Goal: Entertainment & Leisure: Browse casually

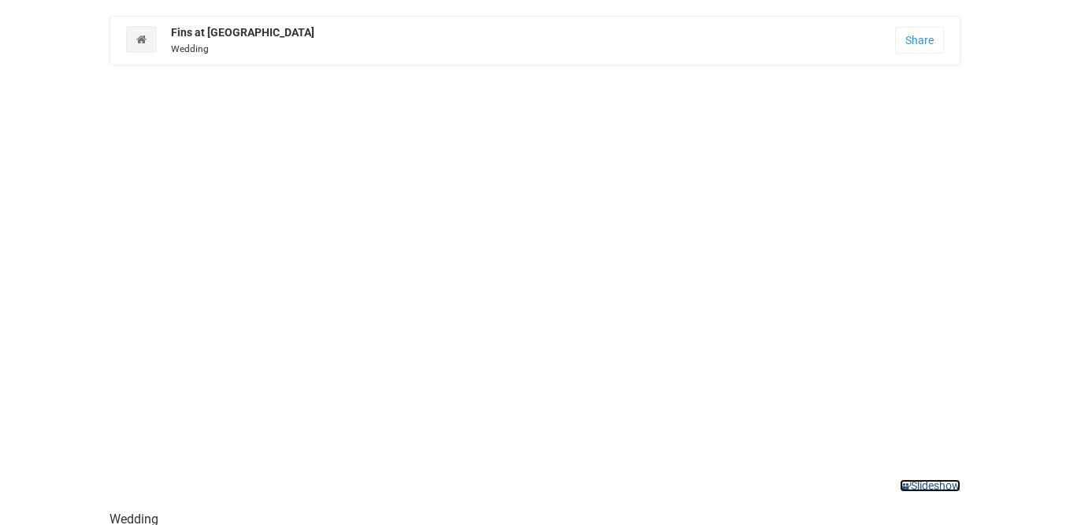
click at [918, 485] on link "Slideshow" at bounding box center [929, 485] width 61 height 13
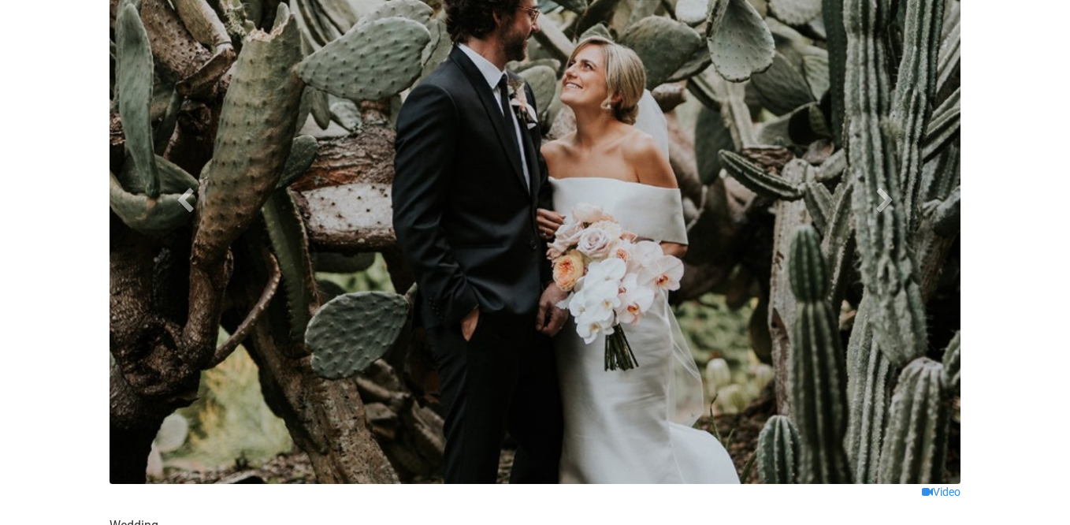
scroll to position [165, 0]
click at [896, 211] on link "Next" at bounding box center [885, 199] width 128 height 568
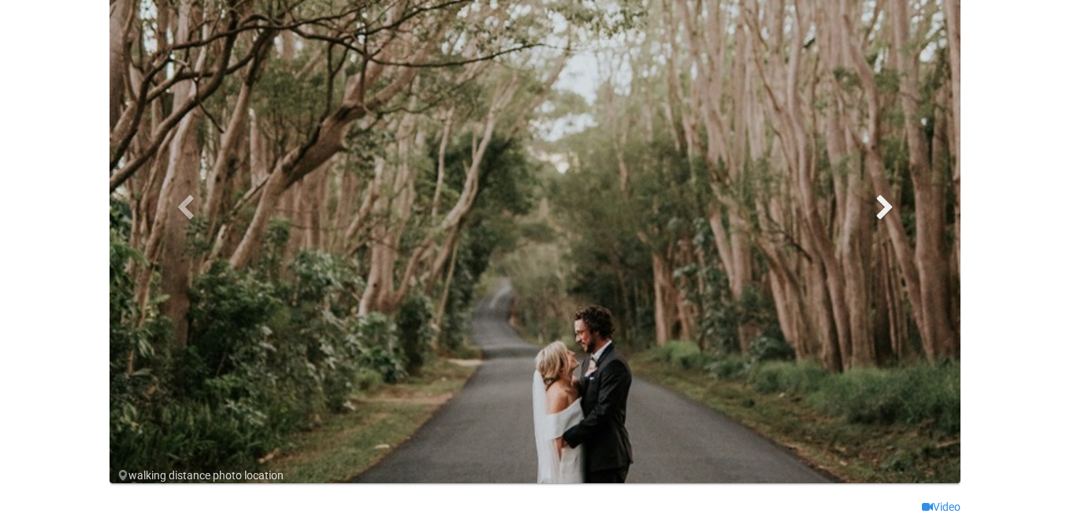
click at [892, 211] on span at bounding box center [885, 207] width 24 height 24
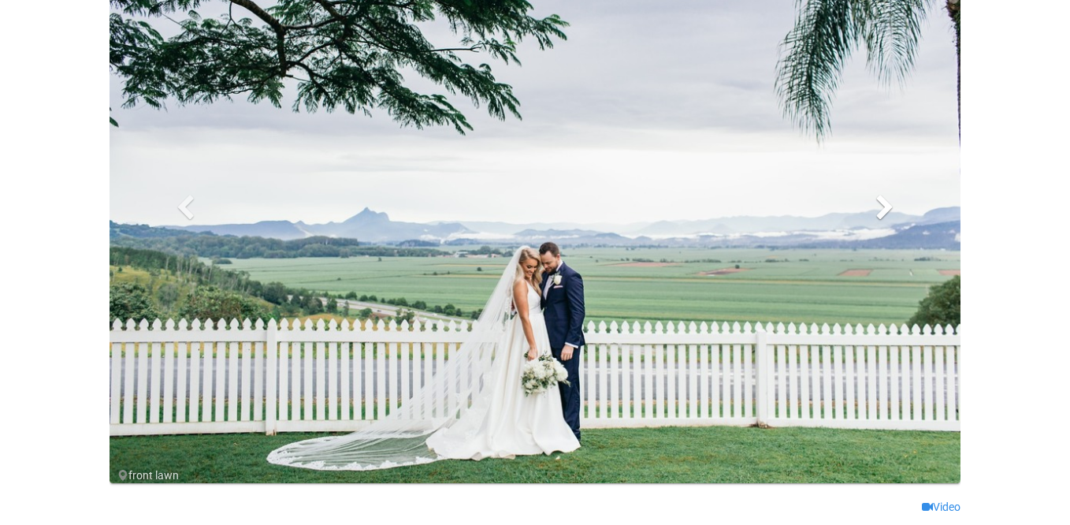
click at [892, 211] on span at bounding box center [885, 207] width 24 height 24
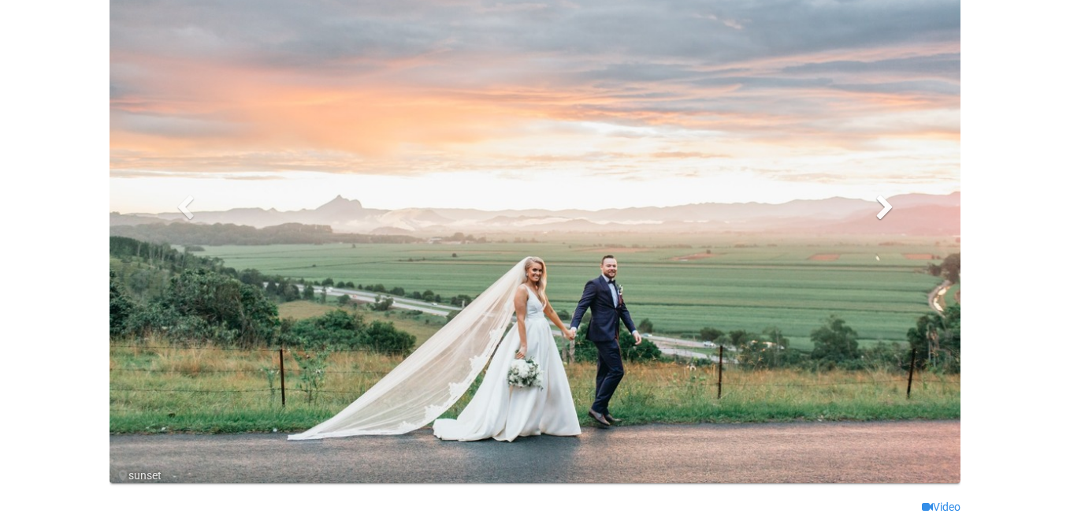
click at [892, 211] on span at bounding box center [885, 207] width 24 height 24
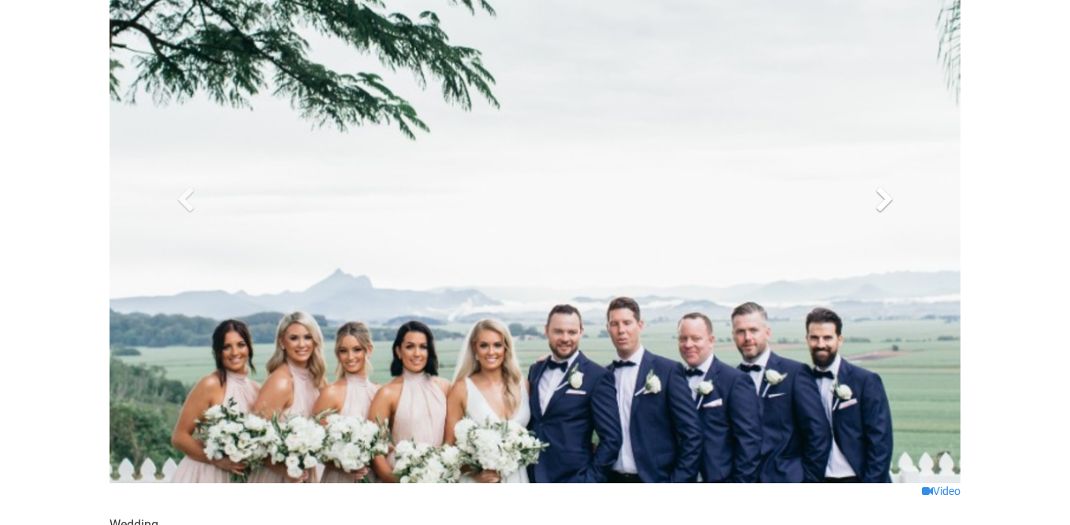
click at [891, 210] on span at bounding box center [885, 199] width 24 height 24
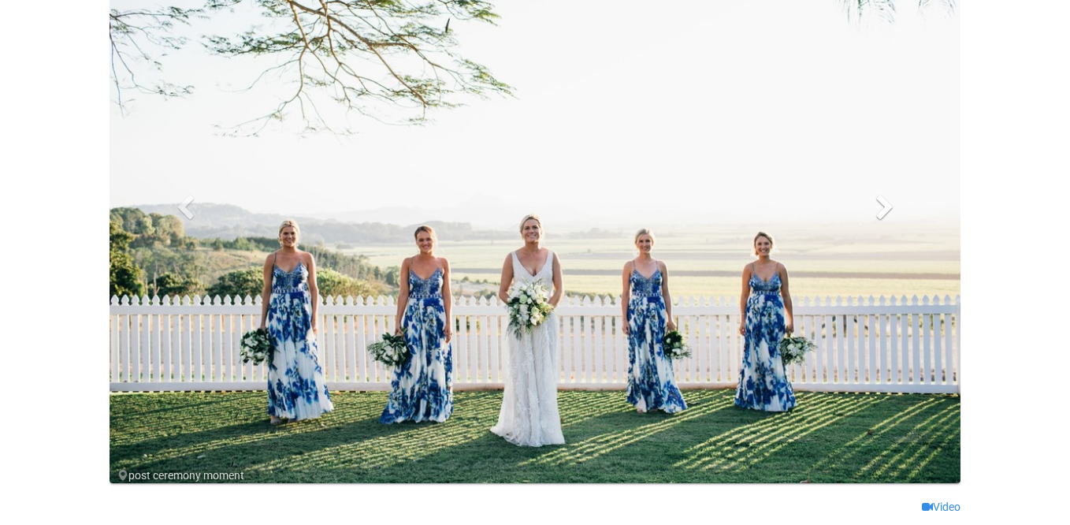
click at [891, 211] on span at bounding box center [885, 207] width 24 height 24
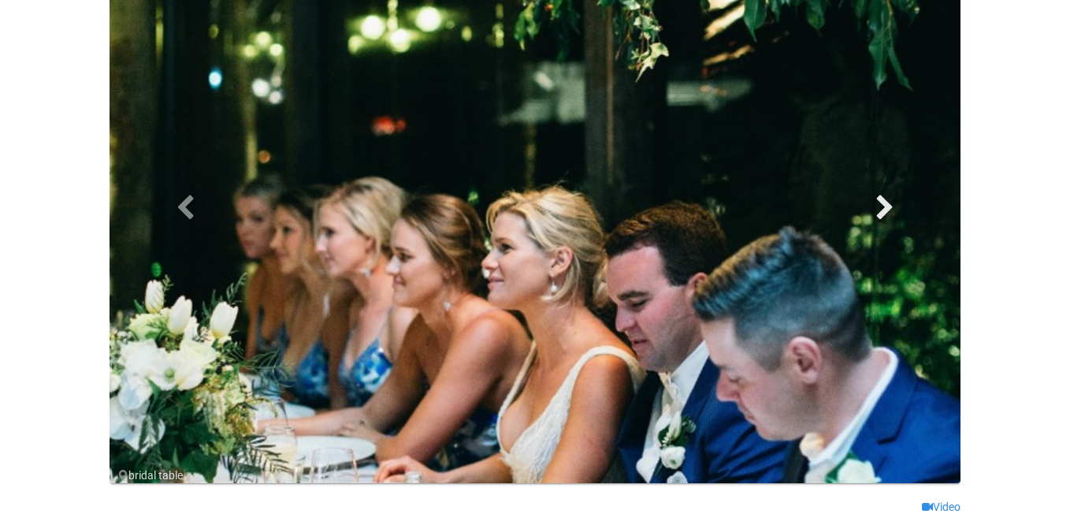
click at [891, 211] on span at bounding box center [885, 207] width 24 height 24
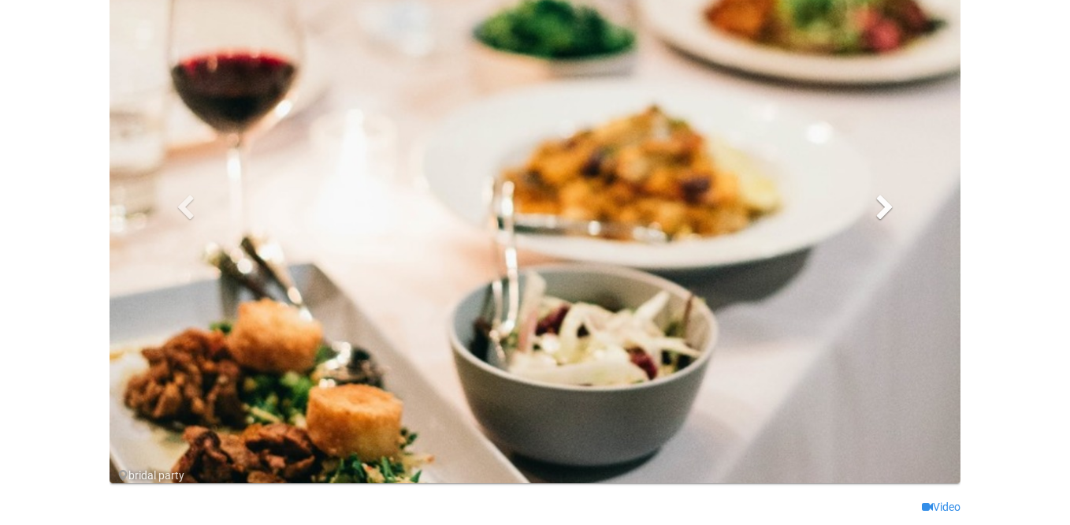
click at [891, 211] on span at bounding box center [885, 207] width 24 height 24
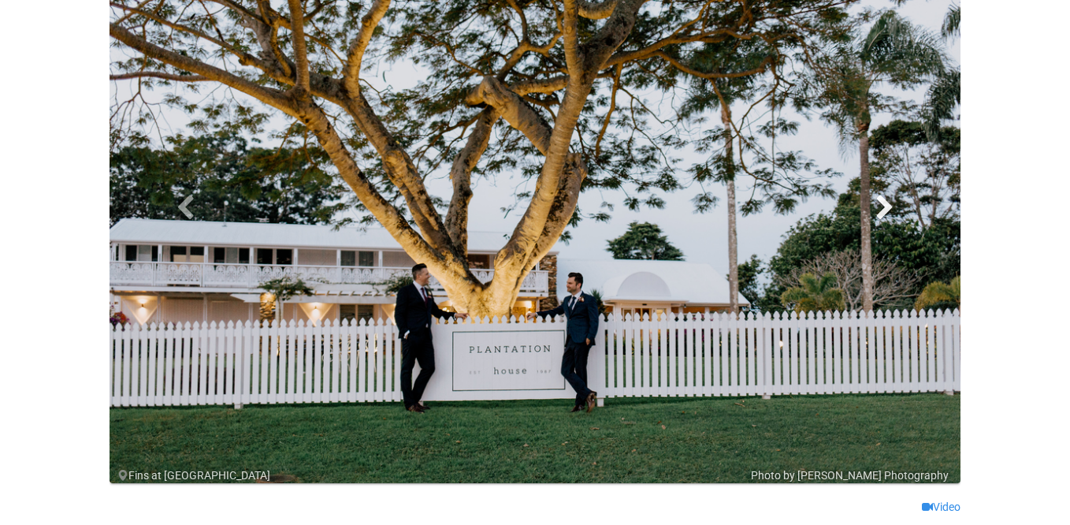
click at [891, 211] on span at bounding box center [885, 207] width 24 height 24
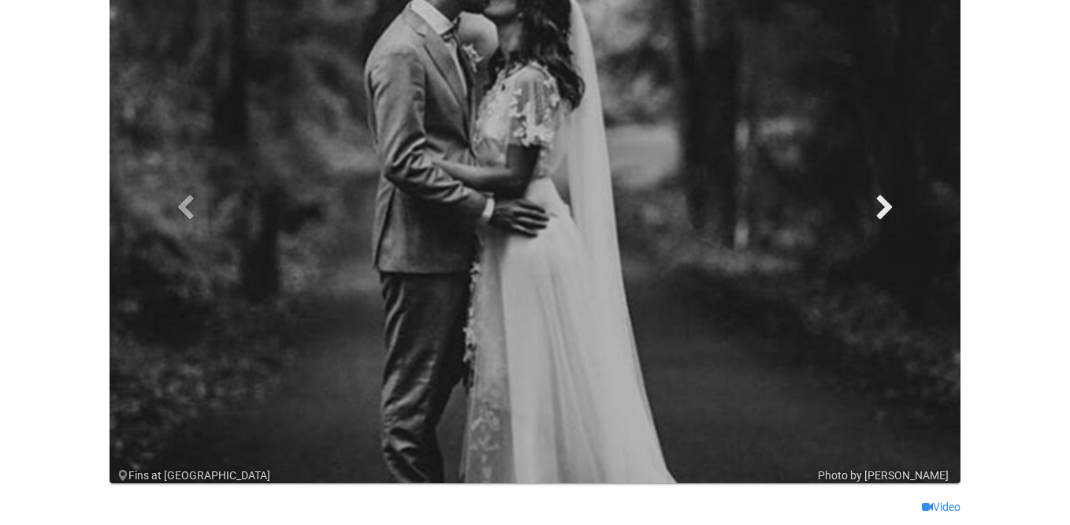
click at [891, 211] on span at bounding box center [885, 207] width 24 height 24
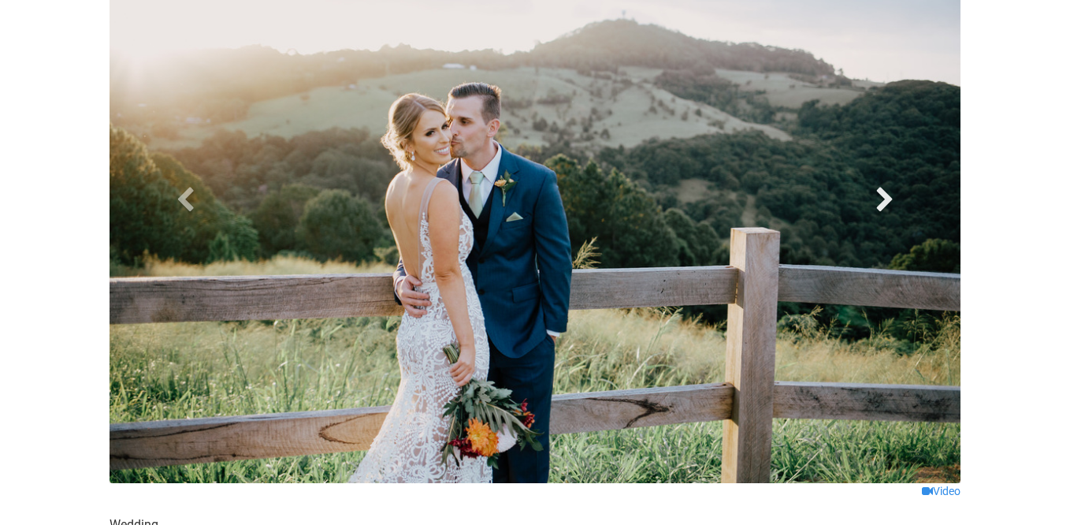
click at [891, 210] on span at bounding box center [885, 199] width 24 height 24
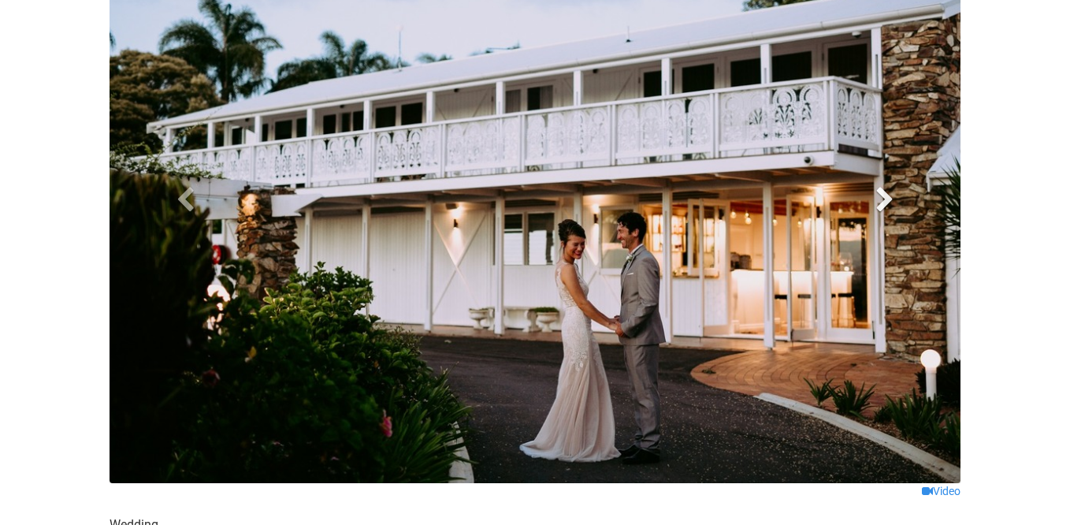
click at [891, 210] on span at bounding box center [885, 199] width 24 height 24
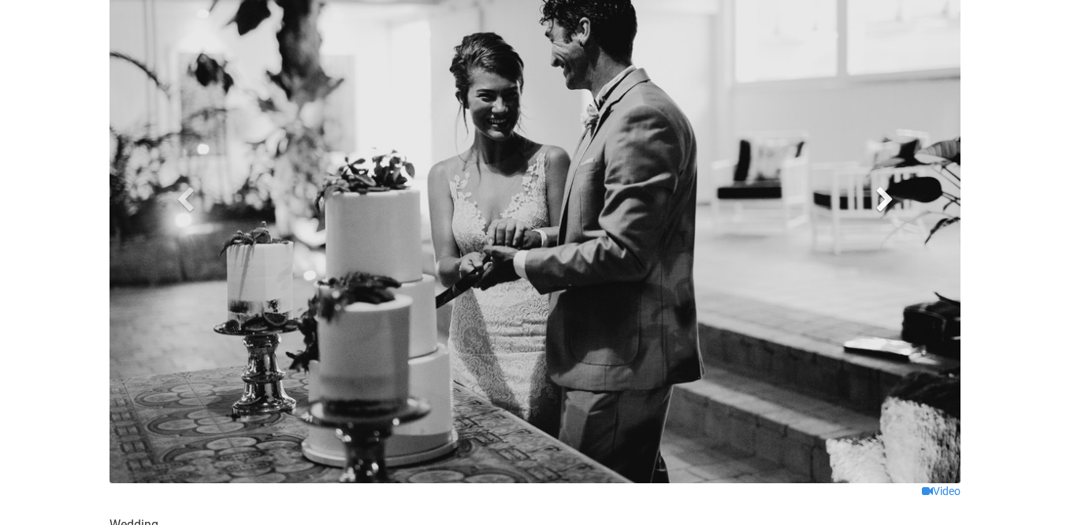
click at [891, 210] on span at bounding box center [885, 199] width 24 height 24
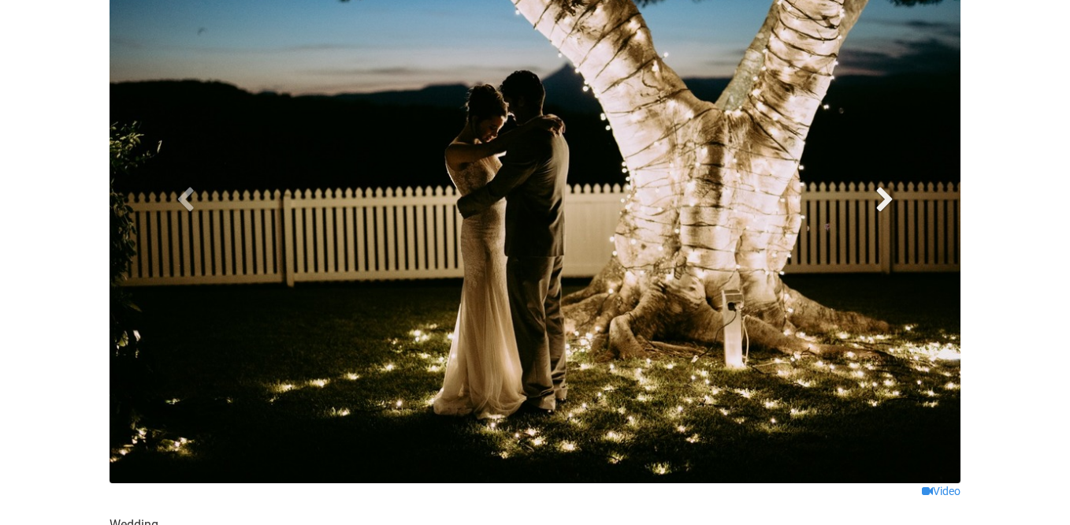
click at [891, 210] on span at bounding box center [885, 199] width 24 height 24
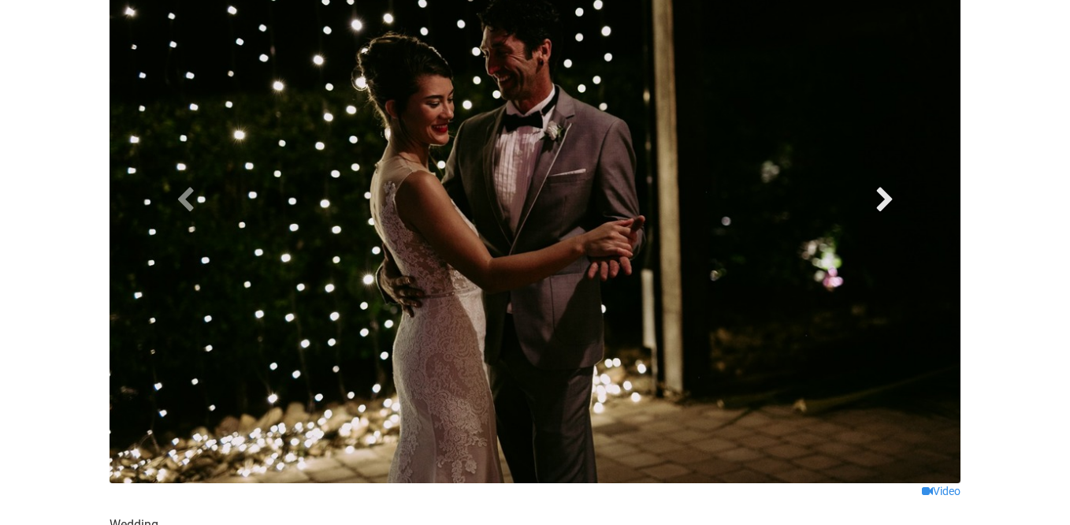
click at [891, 210] on span at bounding box center [885, 199] width 24 height 24
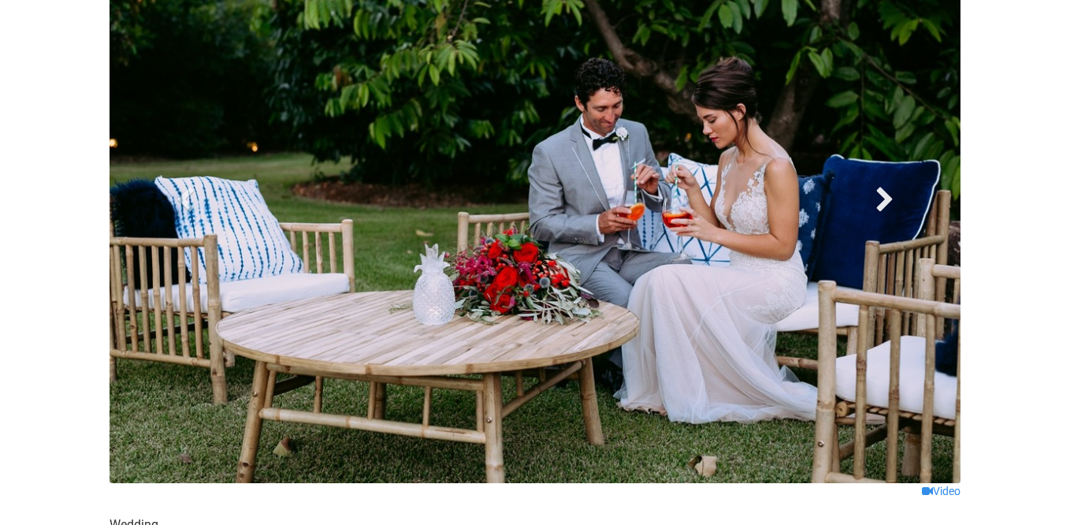
click at [891, 210] on span at bounding box center [885, 199] width 24 height 24
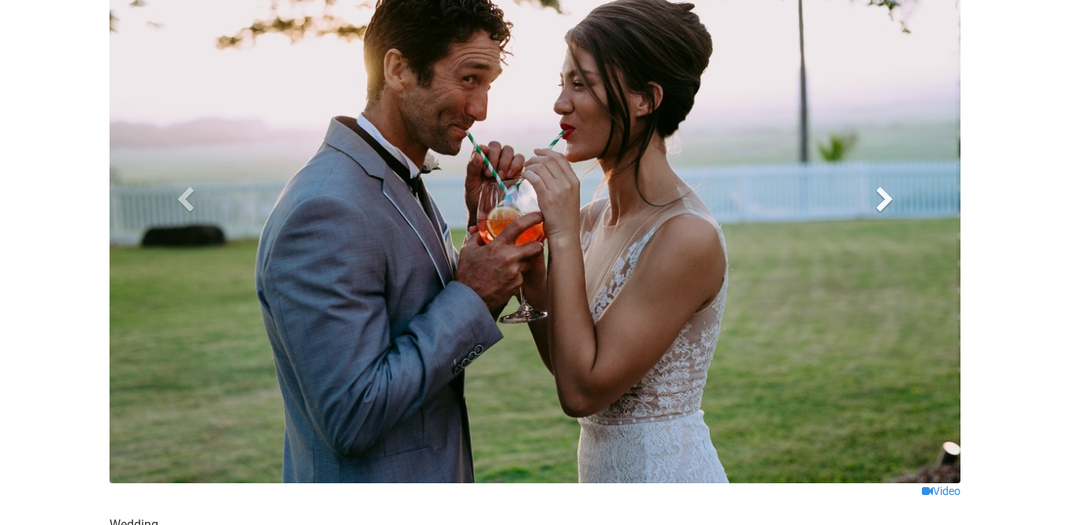
click at [891, 210] on span at bounding box center [885, 199] width 24 height 24
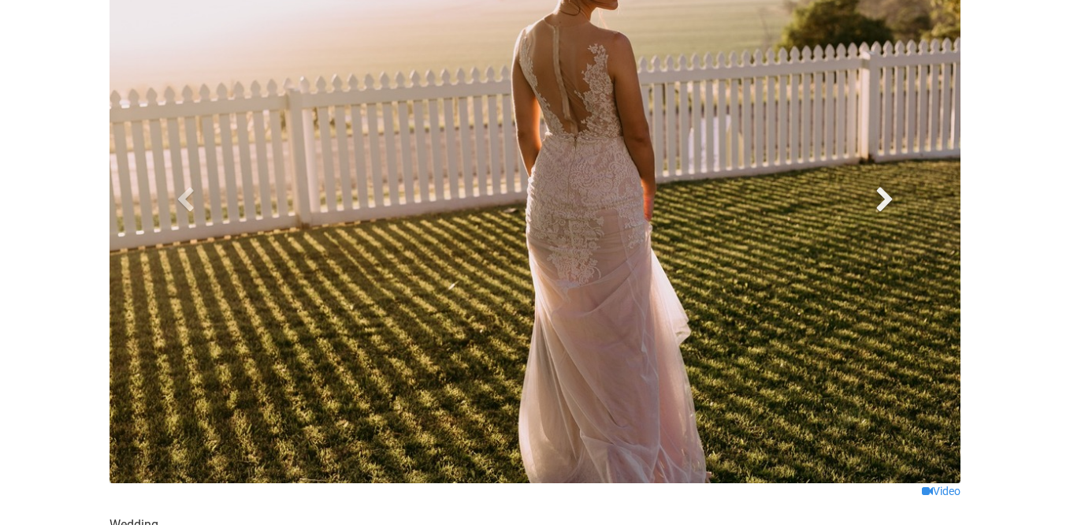
click at [891, 210] on span at bounding box center [885, 199] width 24 height 24
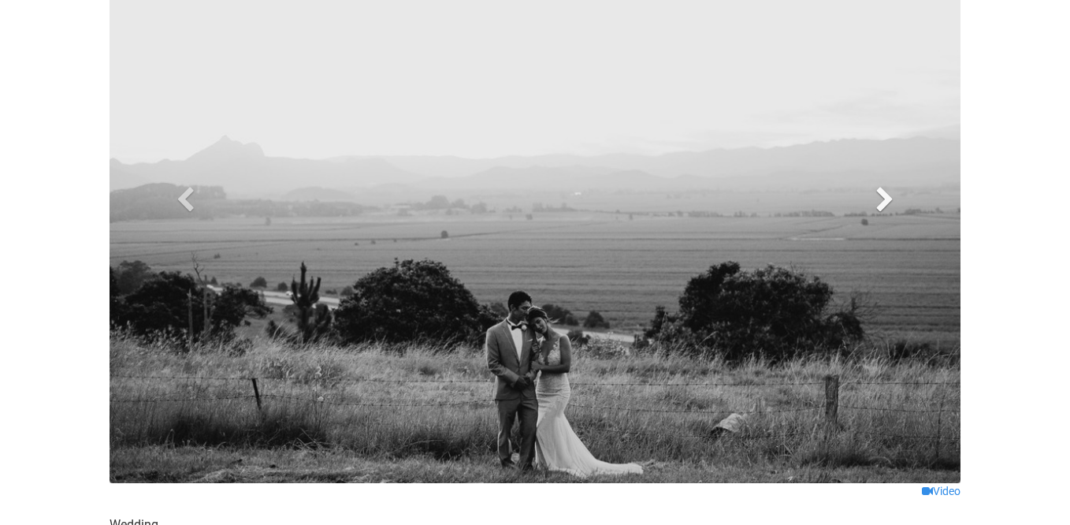
click at [891, 210] on span at bounding box center [885, 199] width 24 height 24
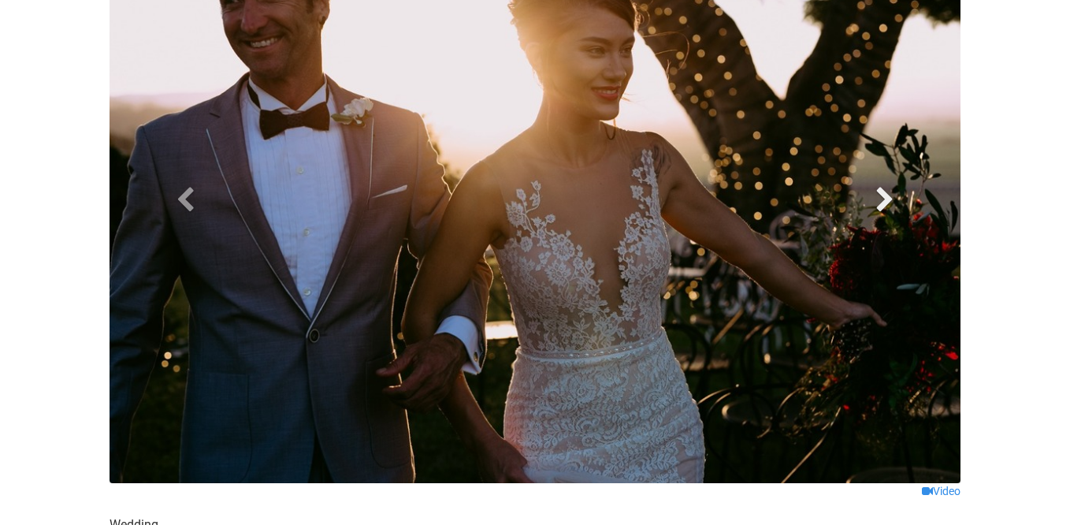
click at [891, 210] on span at bounding box center [885, 199] width 24 height 24
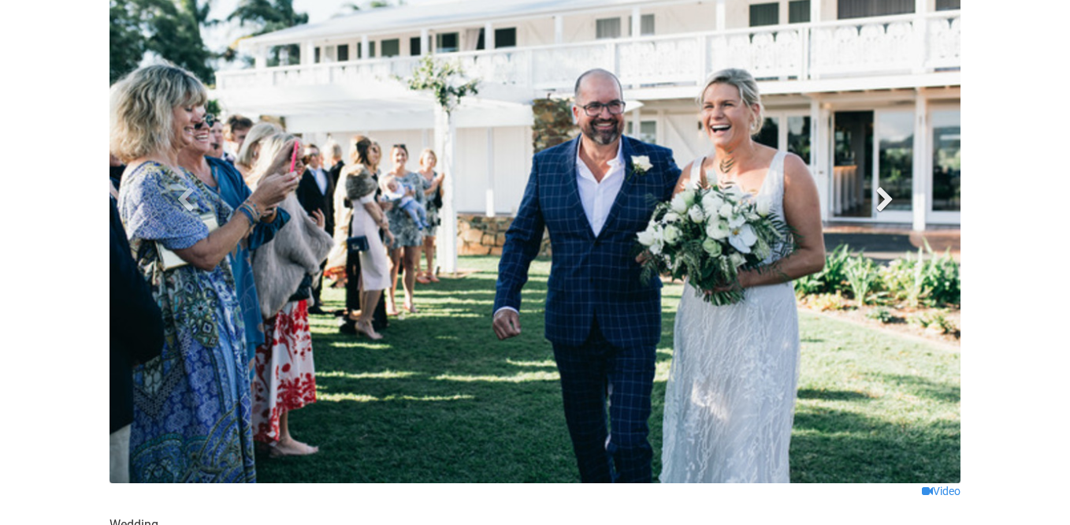
click at [891, 210] on span at bounding box center [885, 199] width 24 height 24
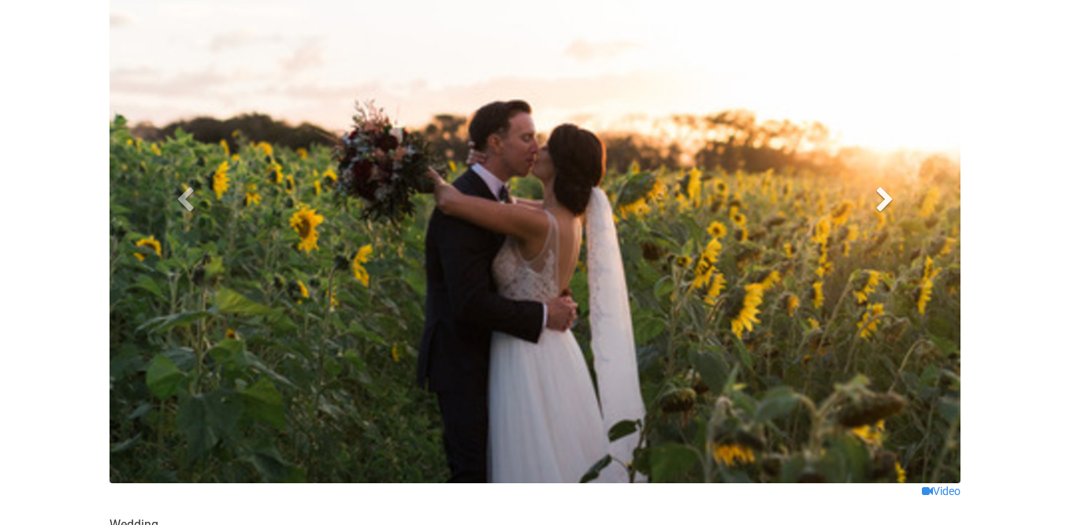
click at [891, 210] on span at bounding box center [885, 199] width 24 height 24
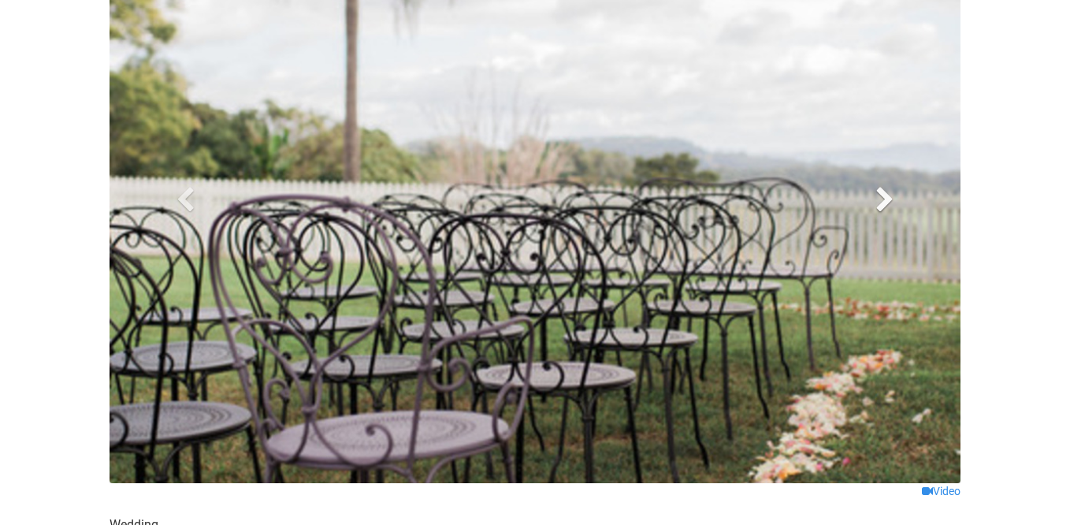
click at [891, 210] on span at bounding box center [885, 199] width 24 height 24
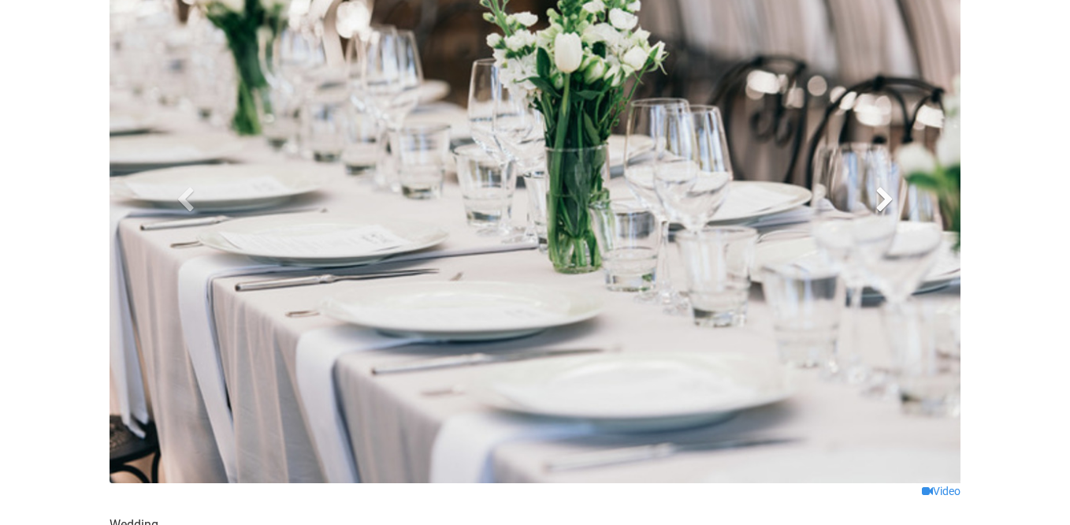
click at [891, 210] on span at bounding box center [885, 199] width 24 height 24
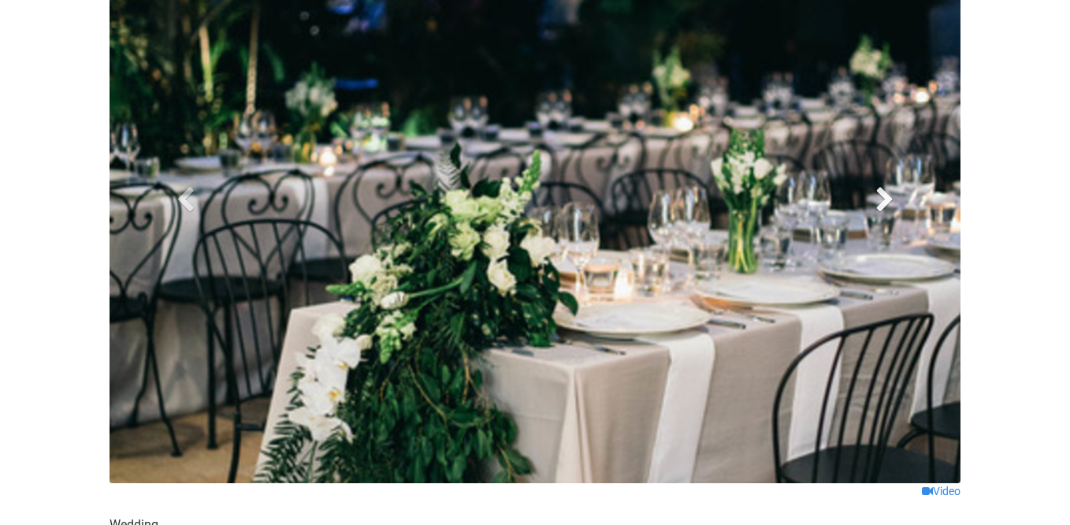
click at [891, 210] on span at bounding box center [885, 199] width 24 height 24
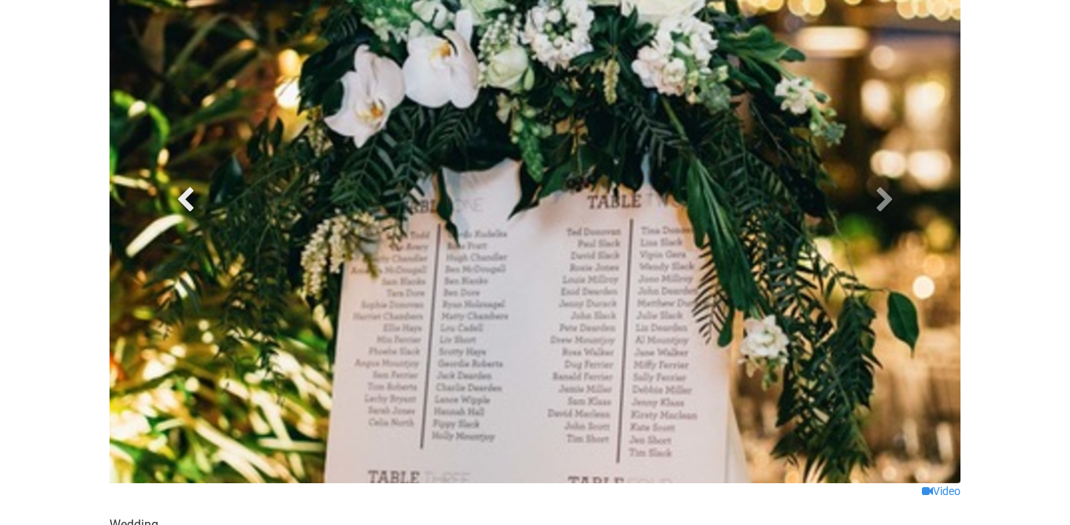
click at [191, 204] on span at bounding box center [185, 199] width 24 height 24
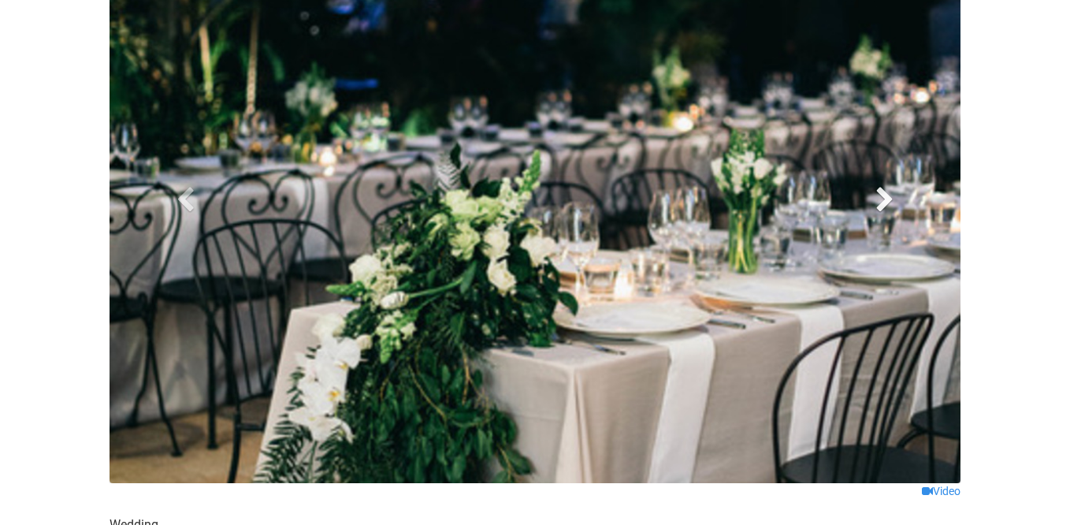
click at [894, 202] on span at bounding box center [885, 199] width 24 height 24
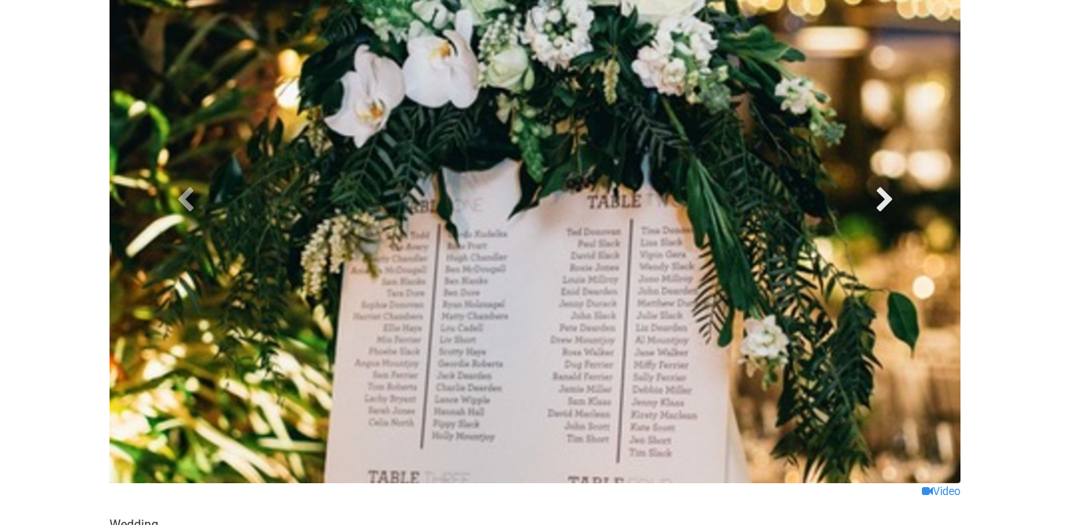
click at [894, 202] on span at bounding box center [885, 199] width 24 height 24
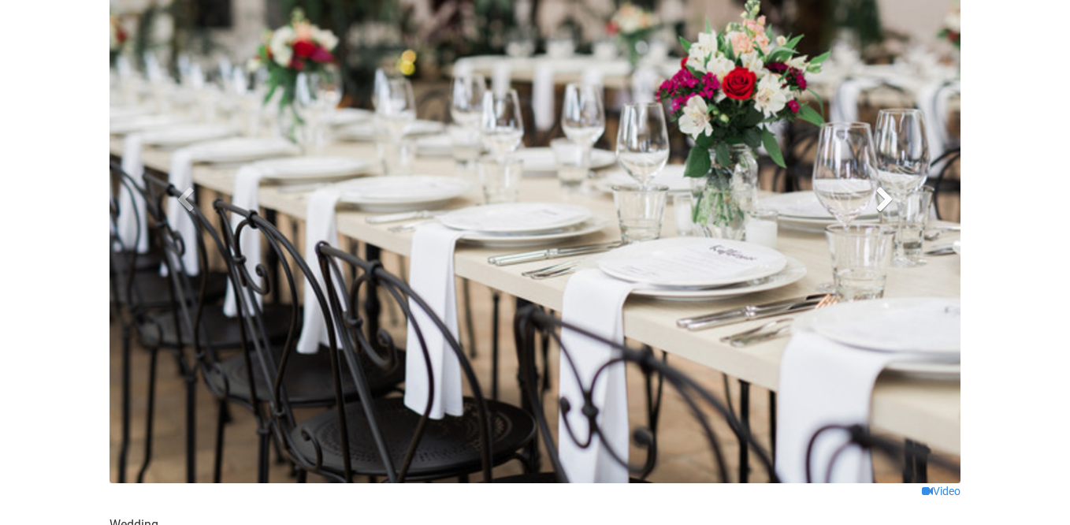
click at [894, 202] on span at bounding box center [885, 199] width 24 height 24
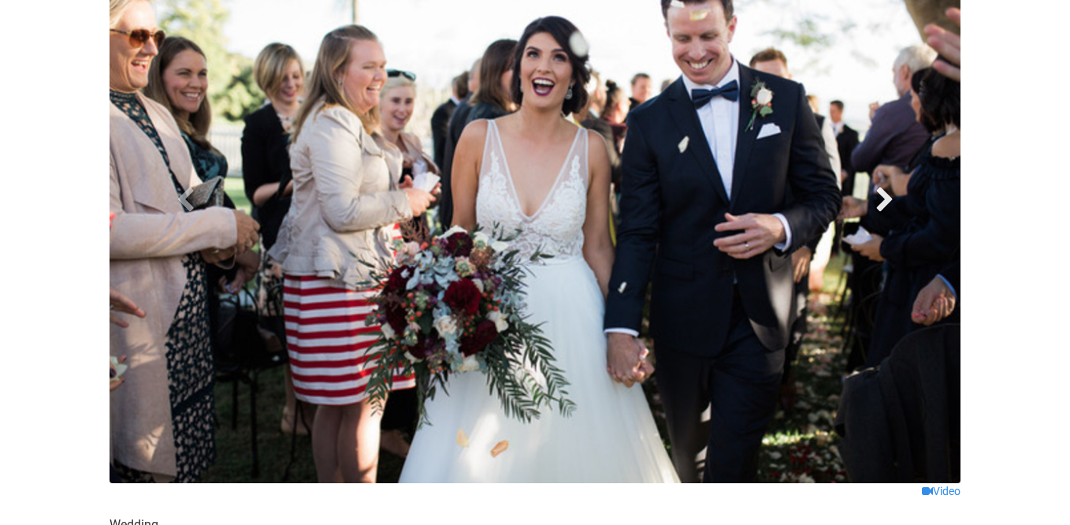
click at [893, 202] on span at bounding box center [885, 199] width 24 height 24
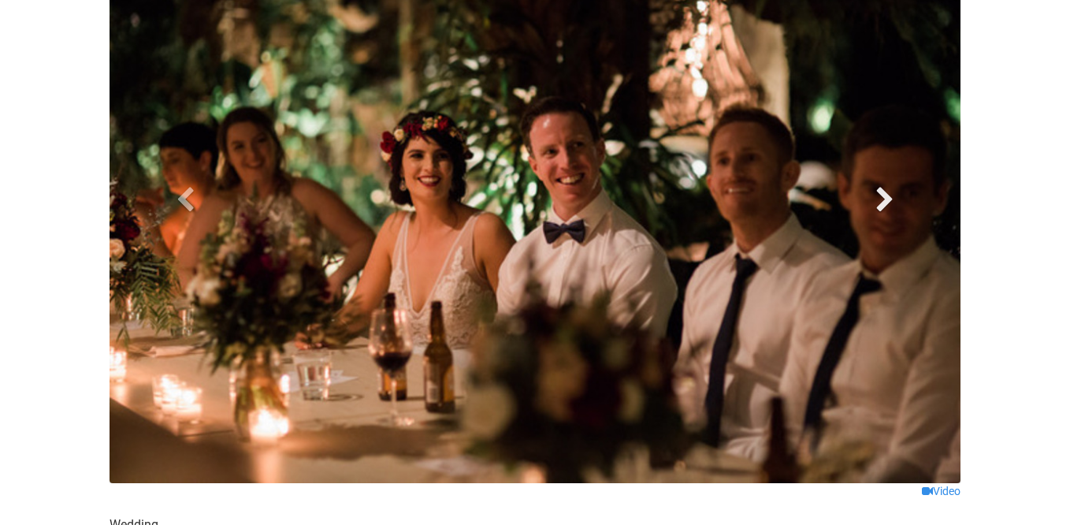
click at [893, 202] on span at bounding box center [885, 199] width 24 height 24
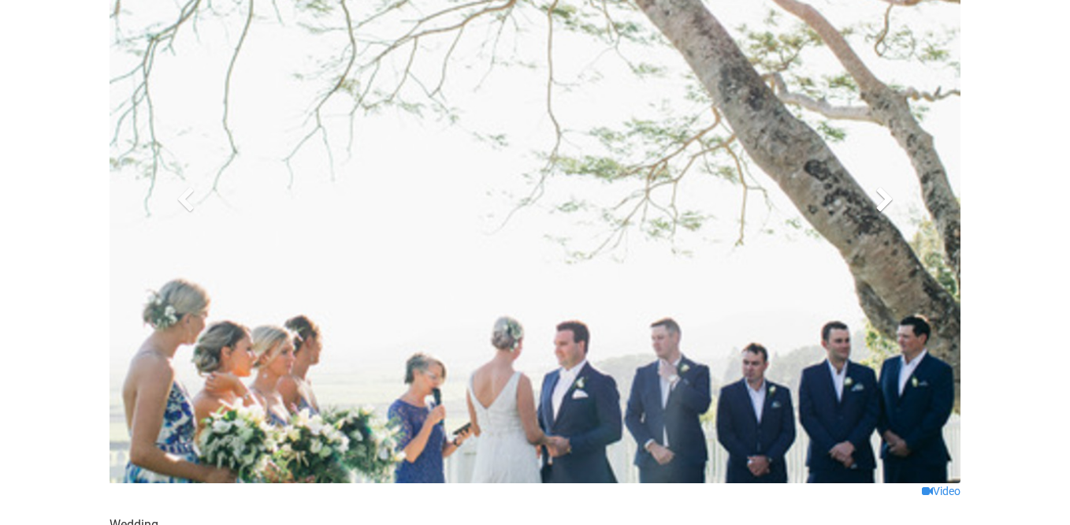
click at [893, 202] on span at bounding box center [885, 199] width 24 height 24
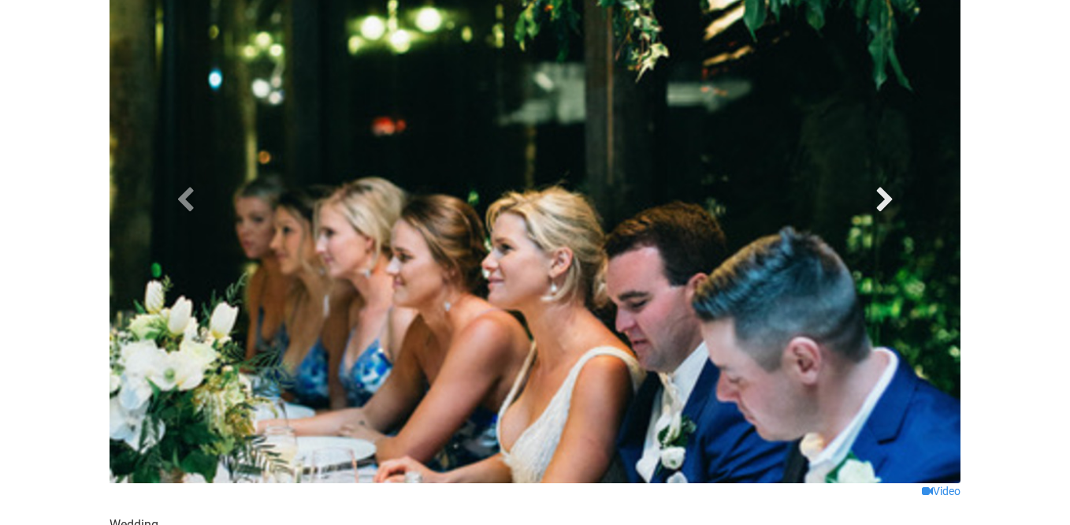
click at [893, 202] on span at bounding box center [885, 199] width 24 height 24
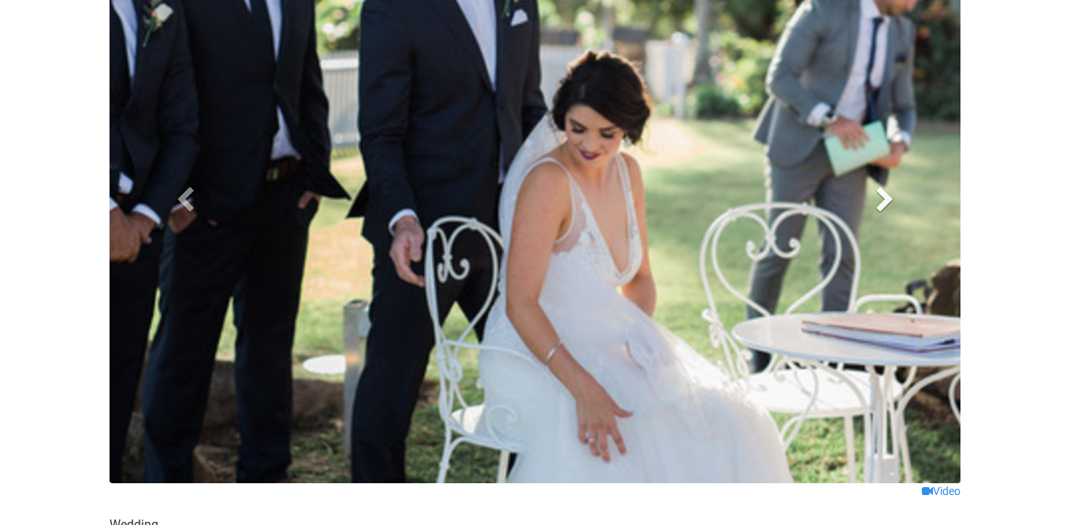
click at [893, 202] on span at bounding box center [885, 199] width 24 height 24
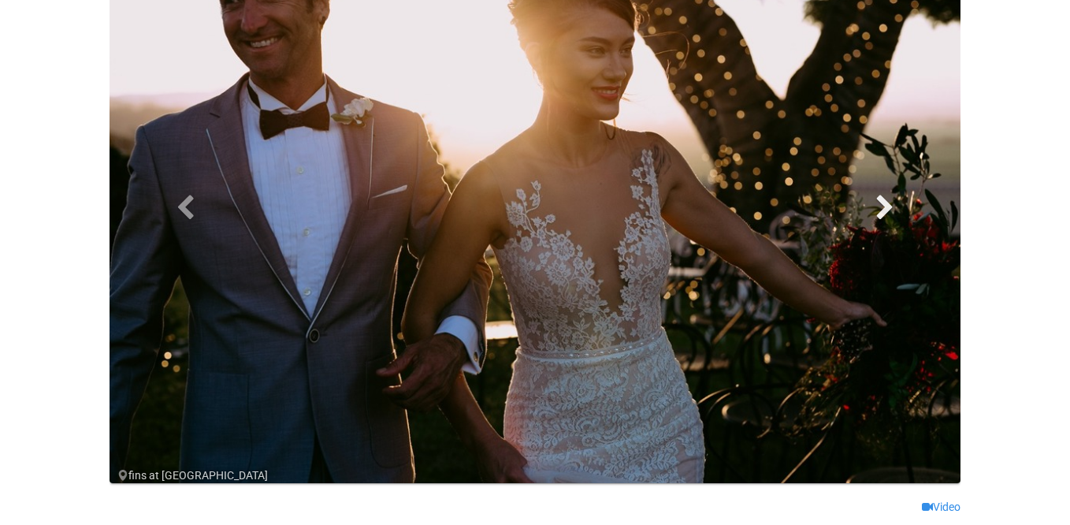
click at [893, 202] on span at bounding box center [885, 207] width 24 height 24
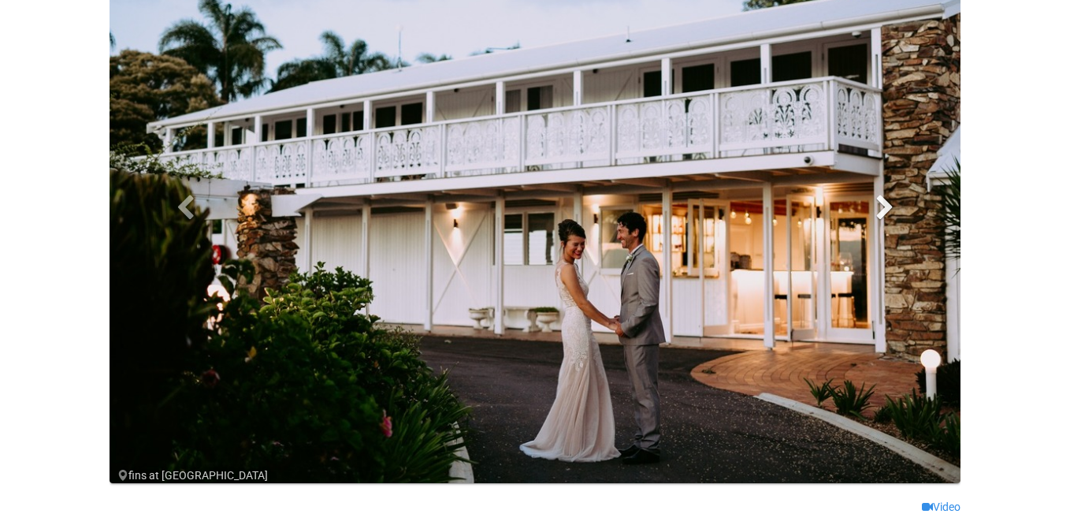
click at [893, 202] on span at bounding box center [885, 207] width 24 height 24
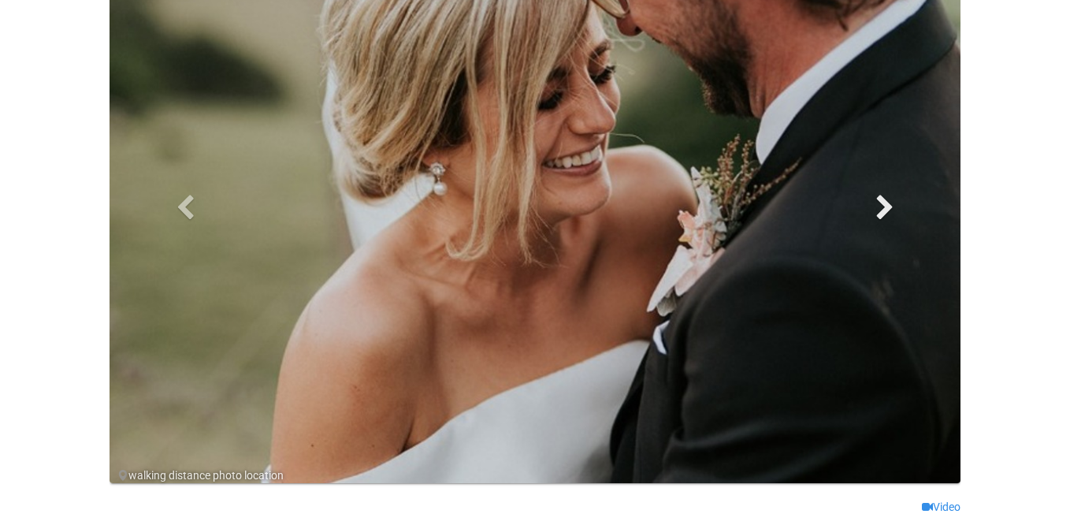
click at [893, 202] on span at bounding box center [885, 207] width 24 height 24
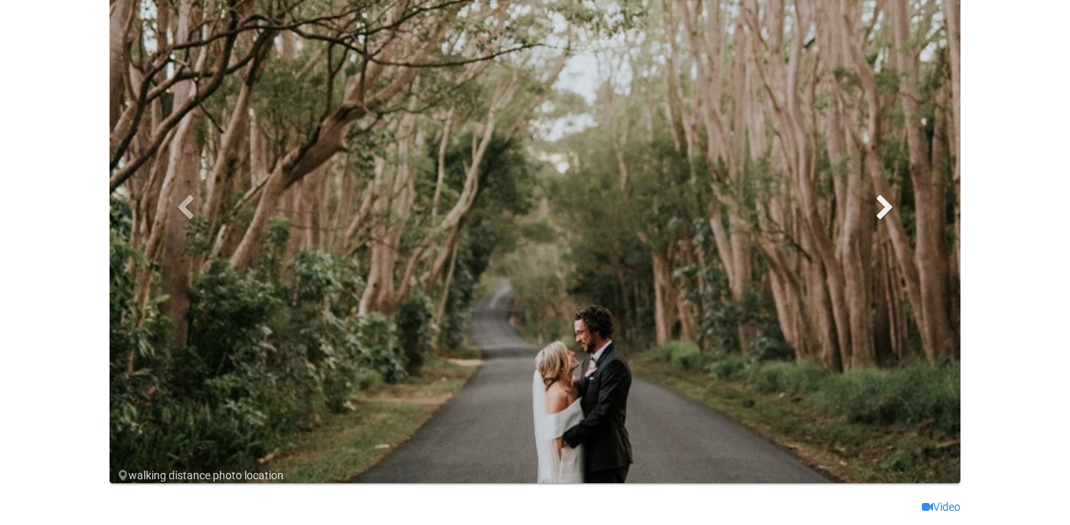
click at [893, 202] on span at bounding box center [885, 207] width 24 height 24
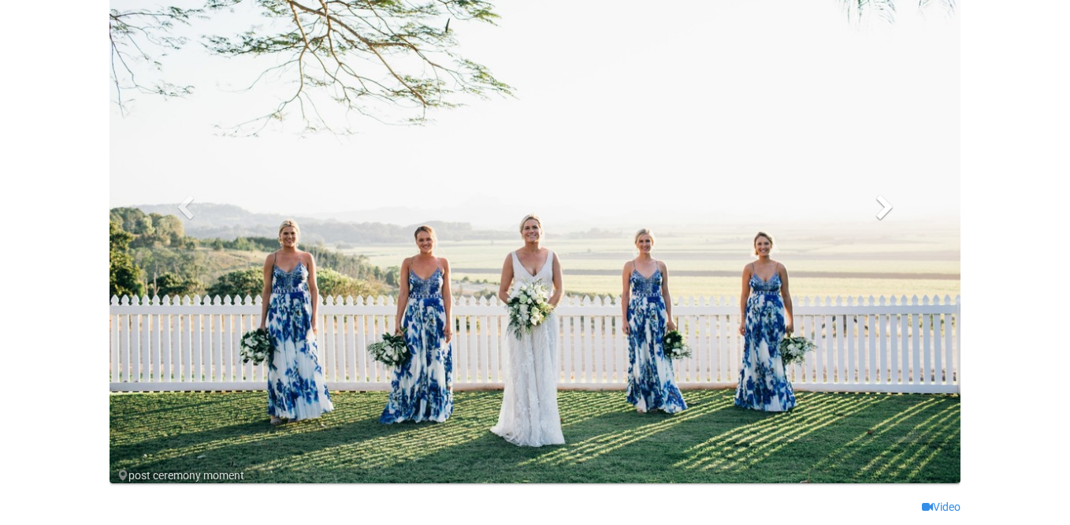
click at [893, 202] on span at bounding box center [885, 207] width 24 height 24
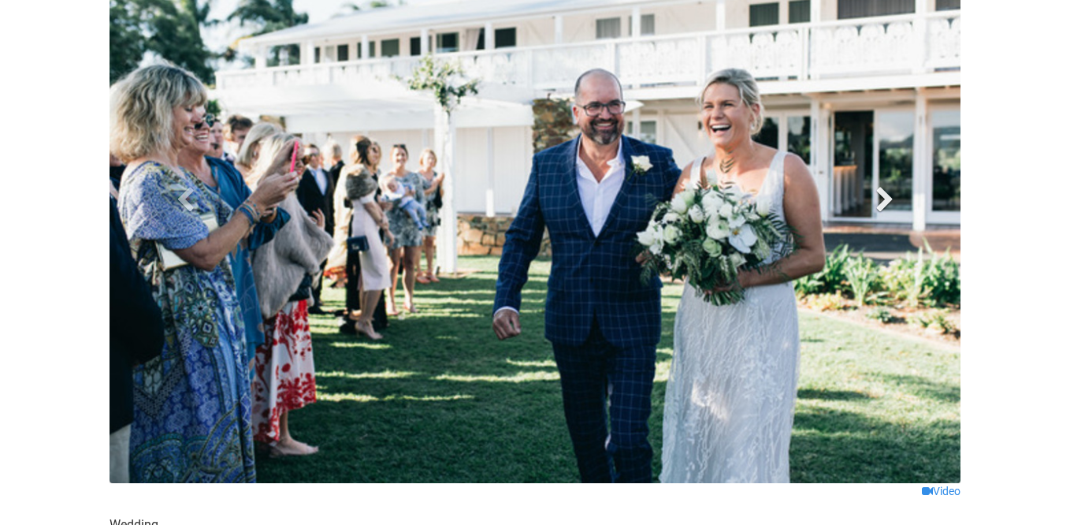
click at [893, 202] on span at bounding box center [885, 199] width 24 height 24
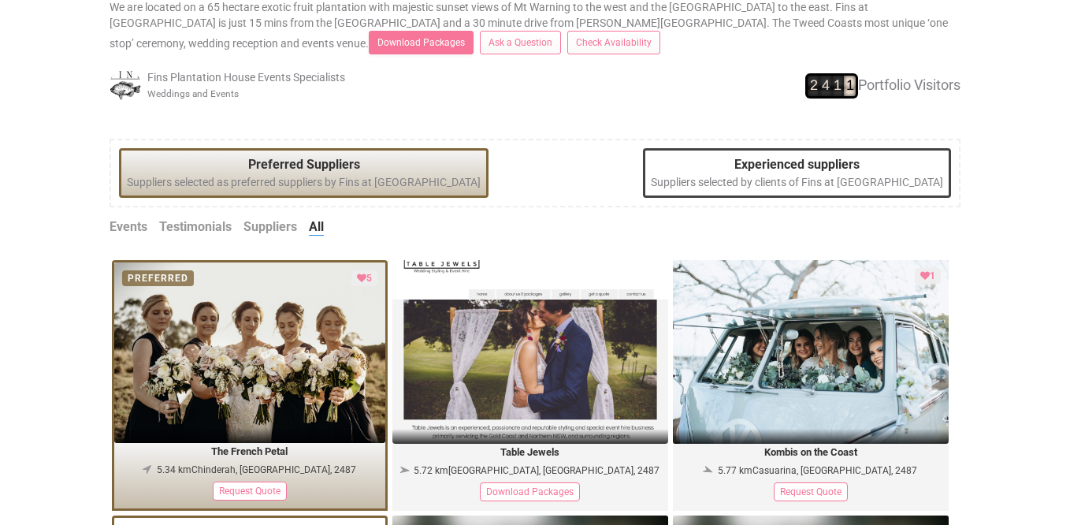
scroll to position [736, 0]
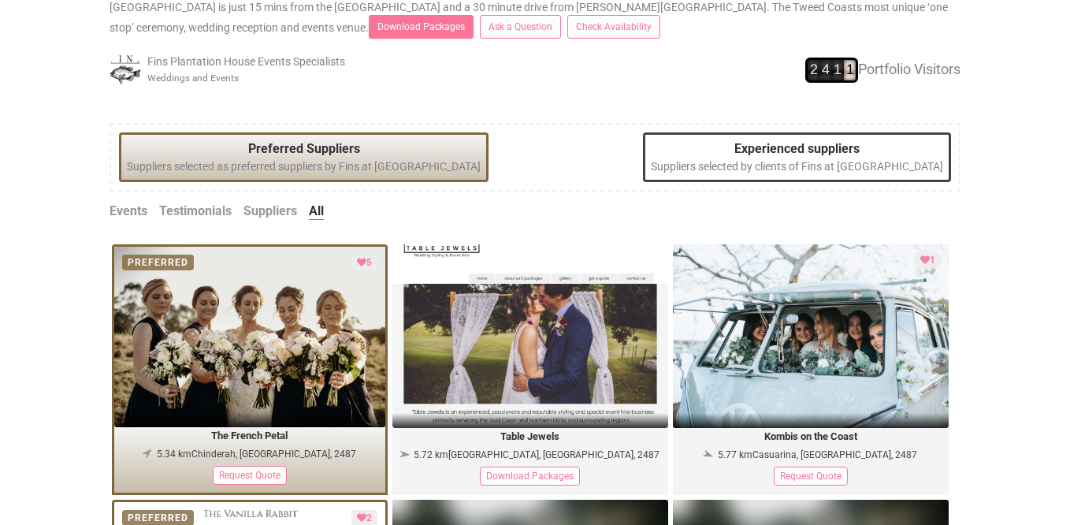
click at [136, 218] on link "Events" at bounding box center [128, 211] width 38 height 18
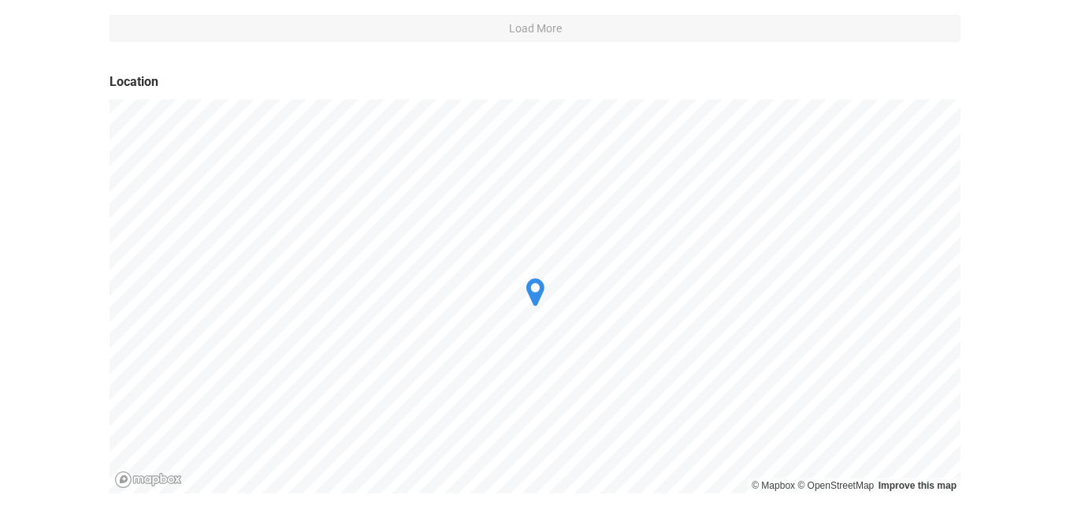
scroll to position [946, 0]
